Goal: Information Seeking & Learning: Learn about a topic

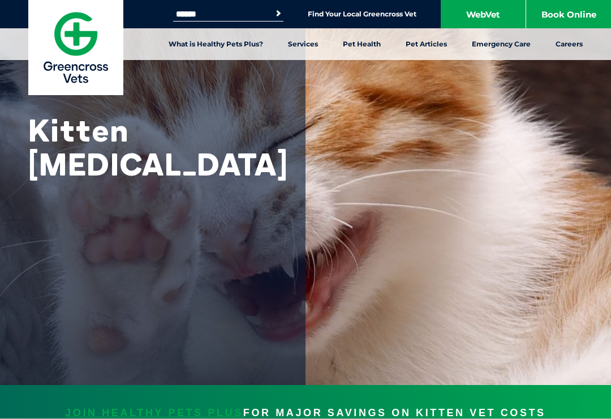
click at [269, 124] on link "Kitten Articles" at bounding box center [273, 128] width 53 height 10
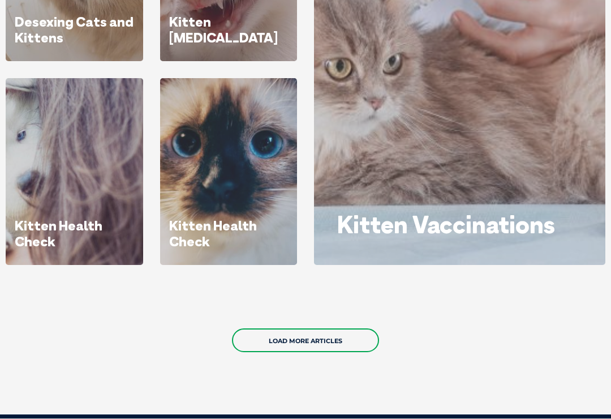
scroll to position [917, 0]
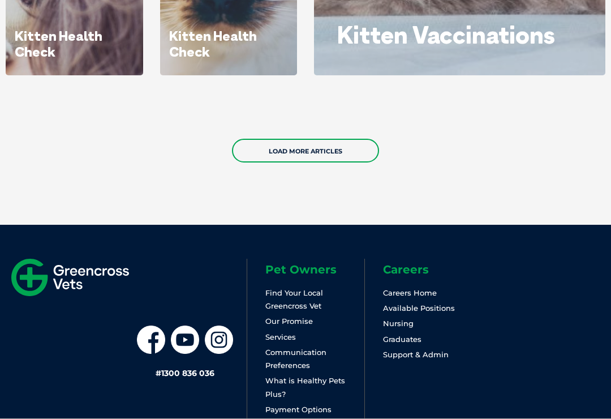
click at [355, 152] on link "Load More Articles" at bounding box center [305, 151] width 147 height 24
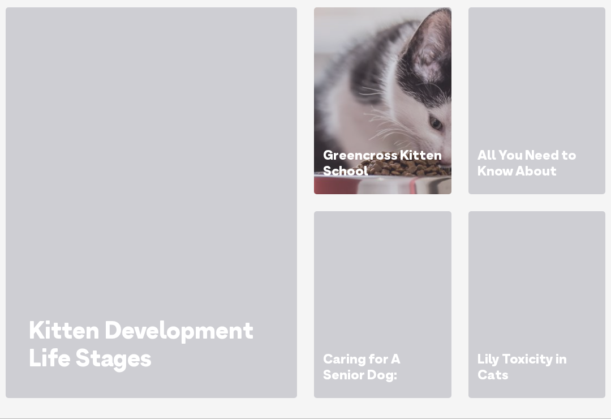
scroll to position [1051, 0]
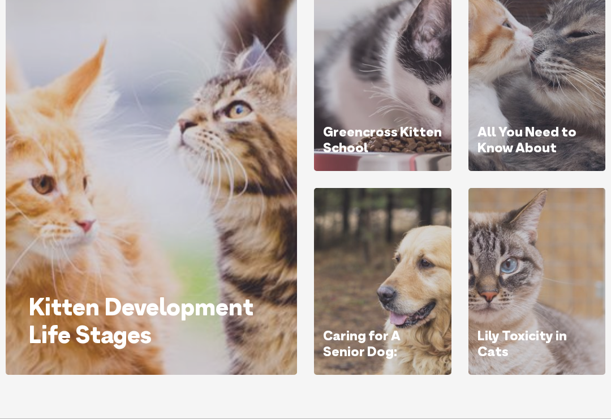
click at [141, 350] on div at bounding box center [151, 350] width 246 height 0
click at [176, 350] on div at bounding box center [151, 350] width 246 height 0
click at [149, 350] on icon at bounding box center [151, 359] width 19 height 19
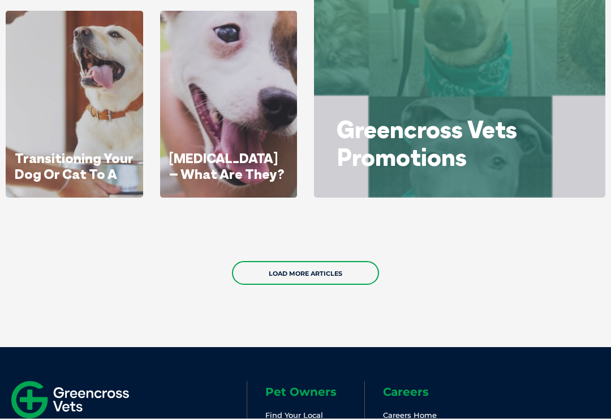
scroll to position [1663, 0]
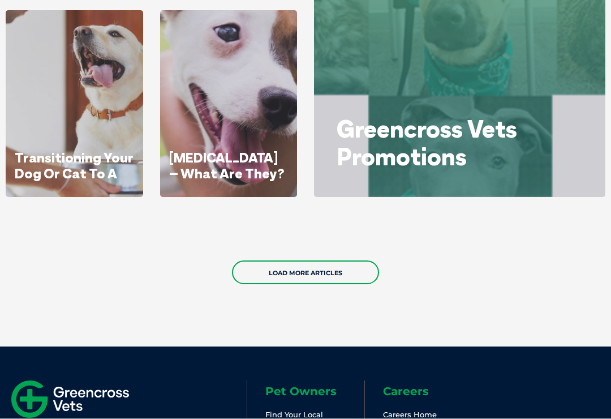
click at [279, 277] on link "Load More Articles" at bounding box center [305, 272] width 147 height 24
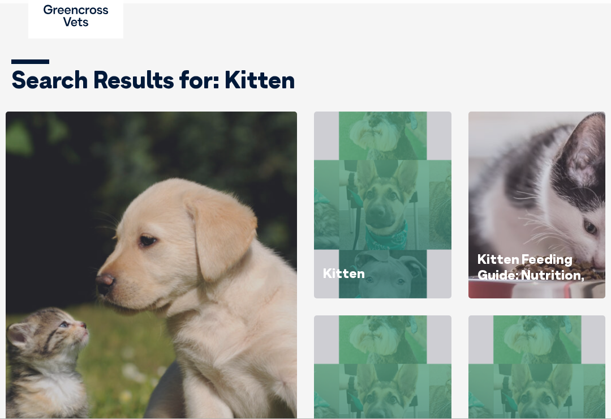
scroll to position [0, 0]
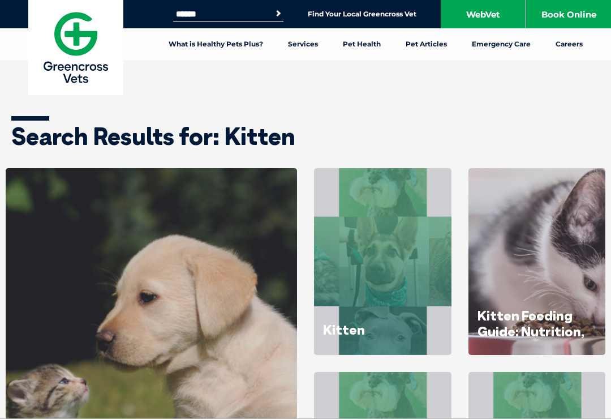
click at [507, 307] on link "Kitten Feeding Guide: Nutrition, Portions & Frequency" at bounding box center [530, 339] width 107 height 64
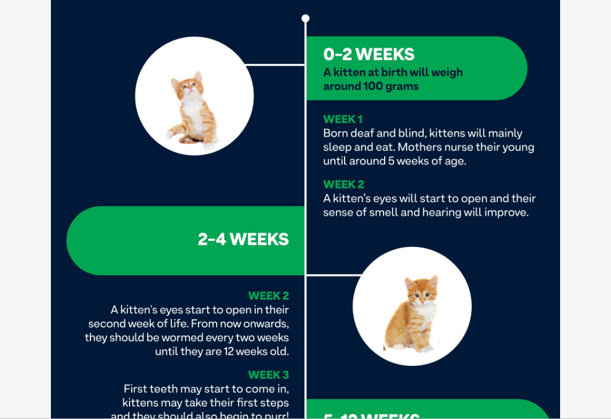
scroll to position [498, 0]
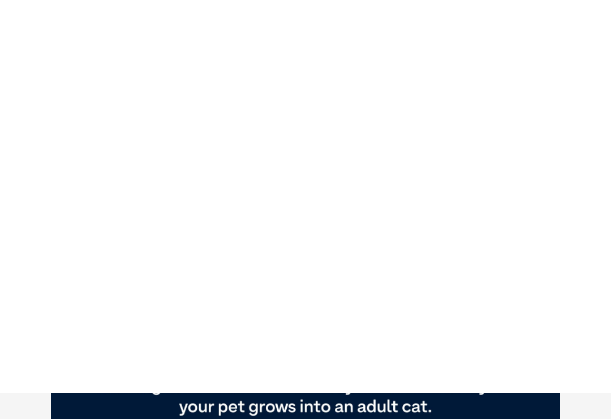
scroll to position [0, 0]
